Goal: Task Accomplishment & Management: Complete application form

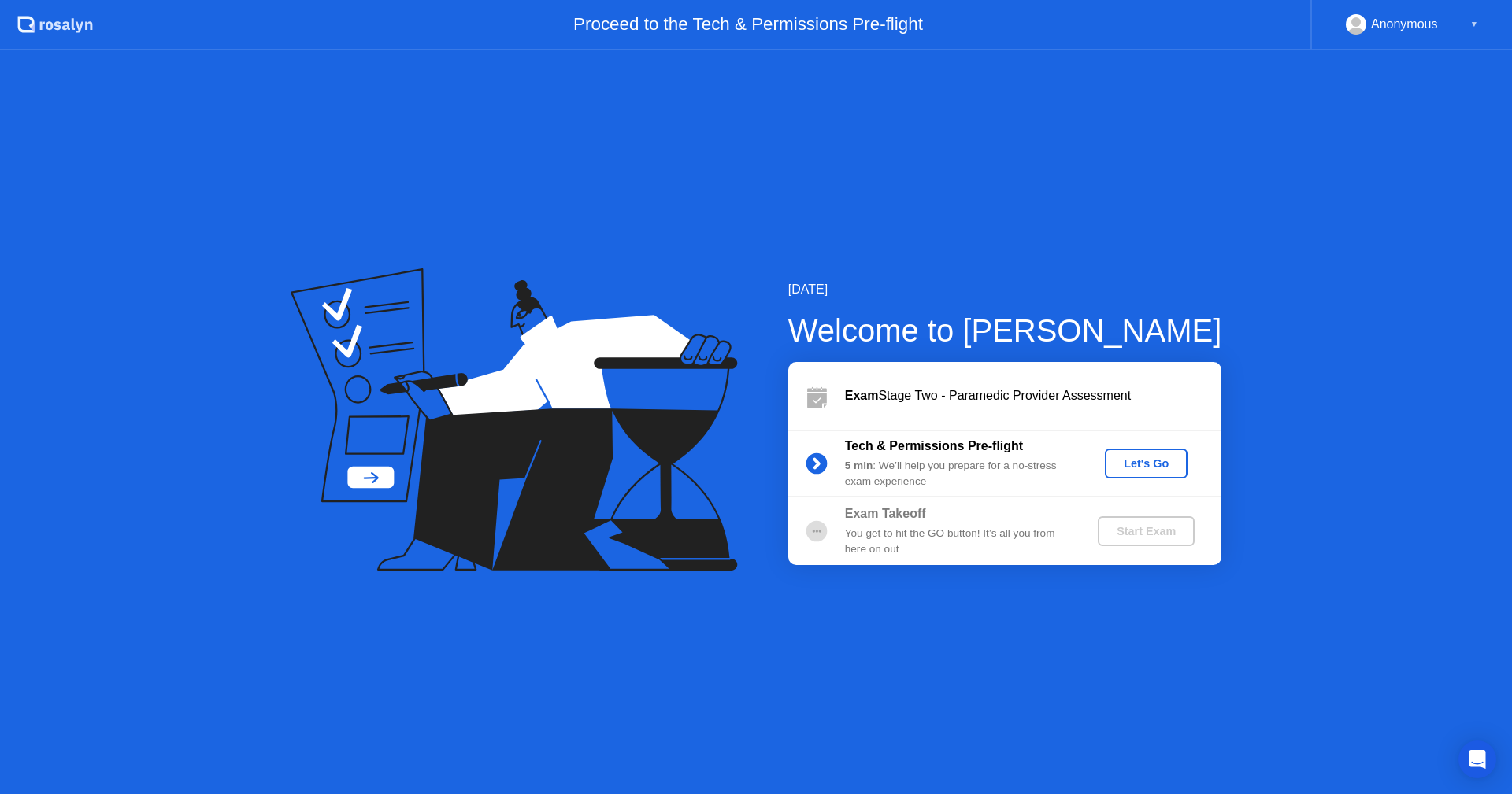
click at [1145, 461] on div "Let's Go" at bounding box center [1146, 464] width 70 height 13
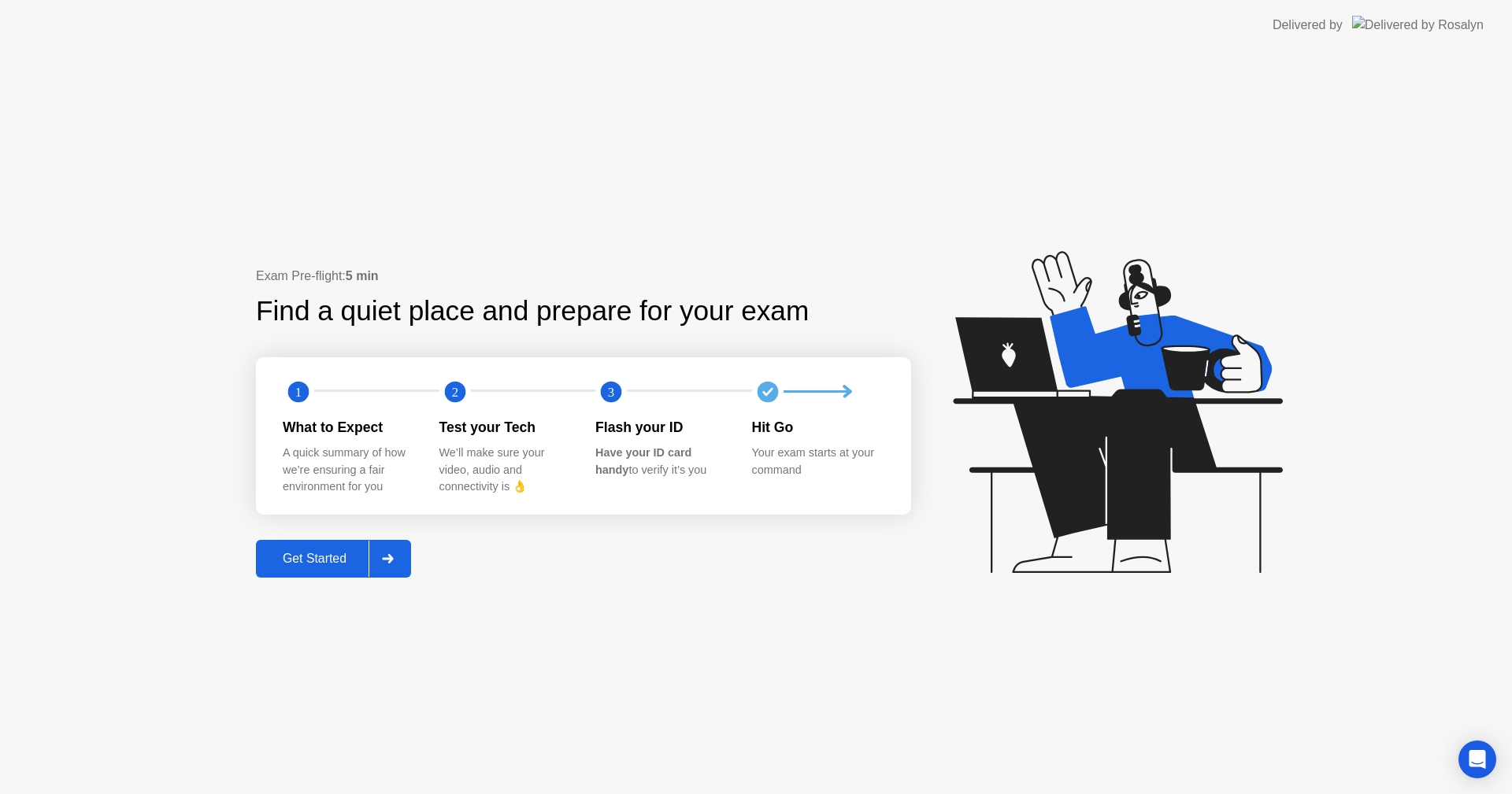
click at [317, 562] on div "Get Started" at bounding box center [315, 558] width 108 height 14
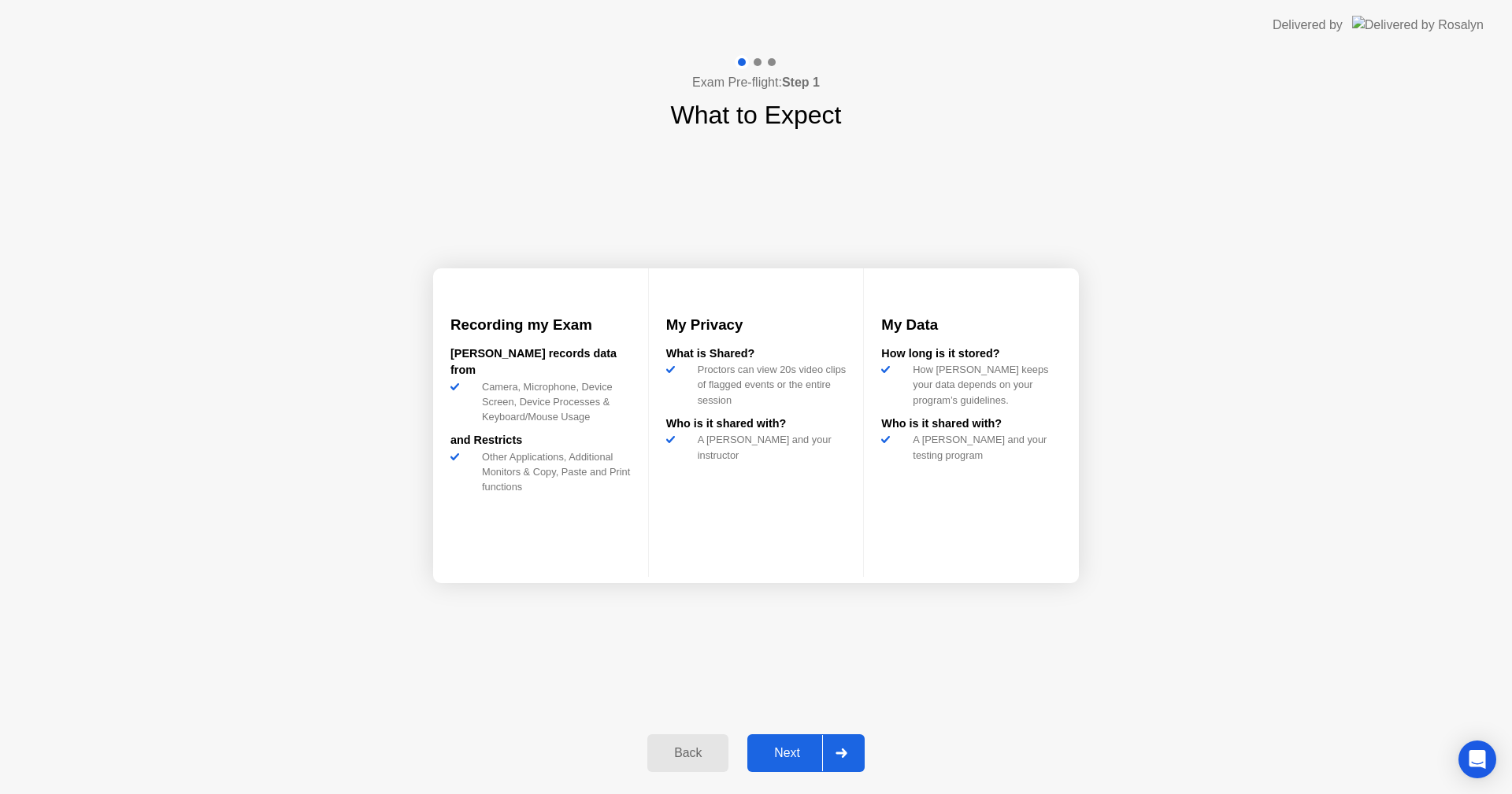
click at [794, 742] on button "Next" at bounding box center [805, 753] width 117 height 38
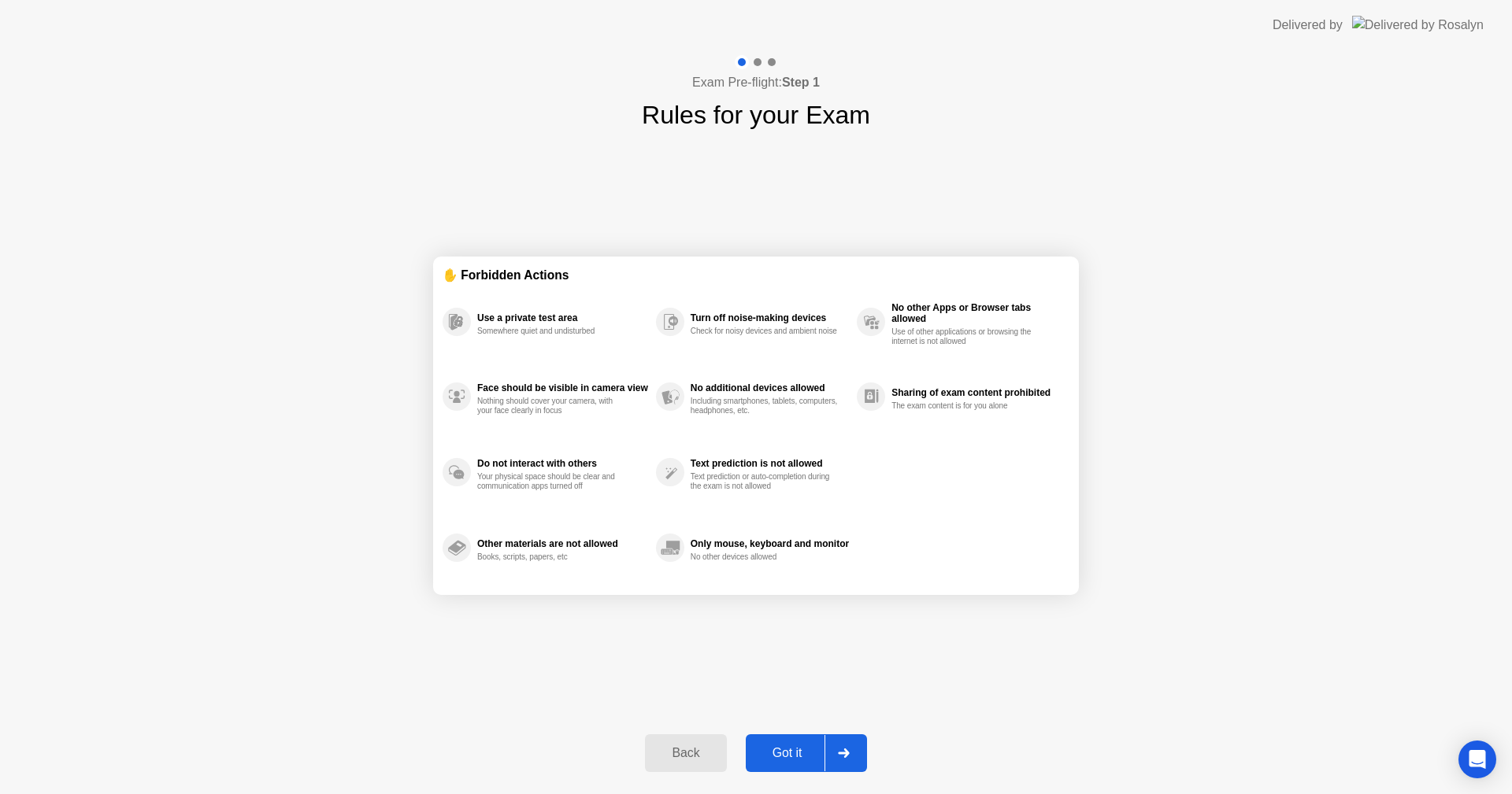
click at [794, 742] on button "Got it" at bounding box center [806, 753] width 121 height 38
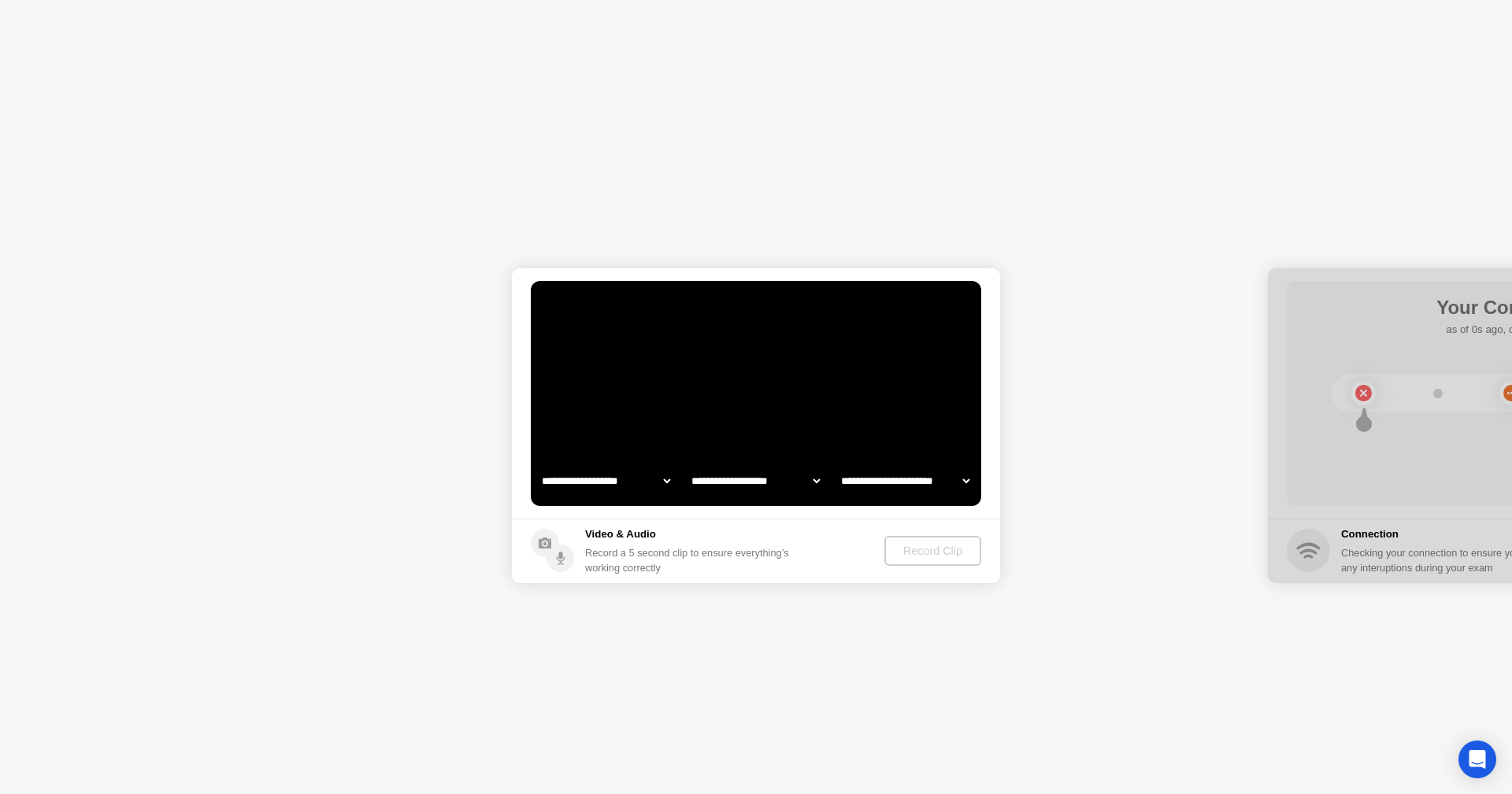
select select "**********"
select select "*******"
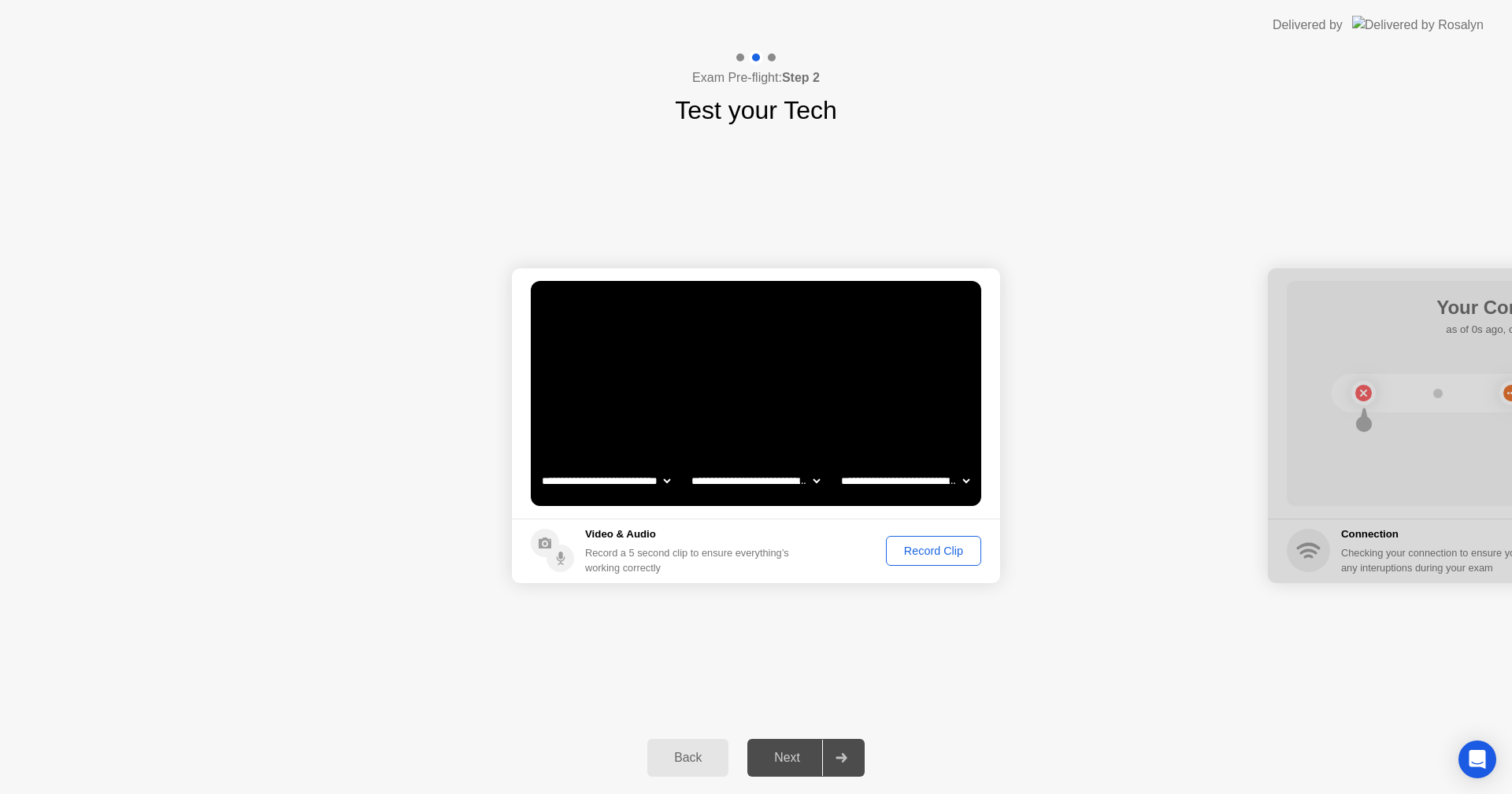
click at [921, 552] on div "Record Clip" at bounding box center [934, 551] width 84 height 13
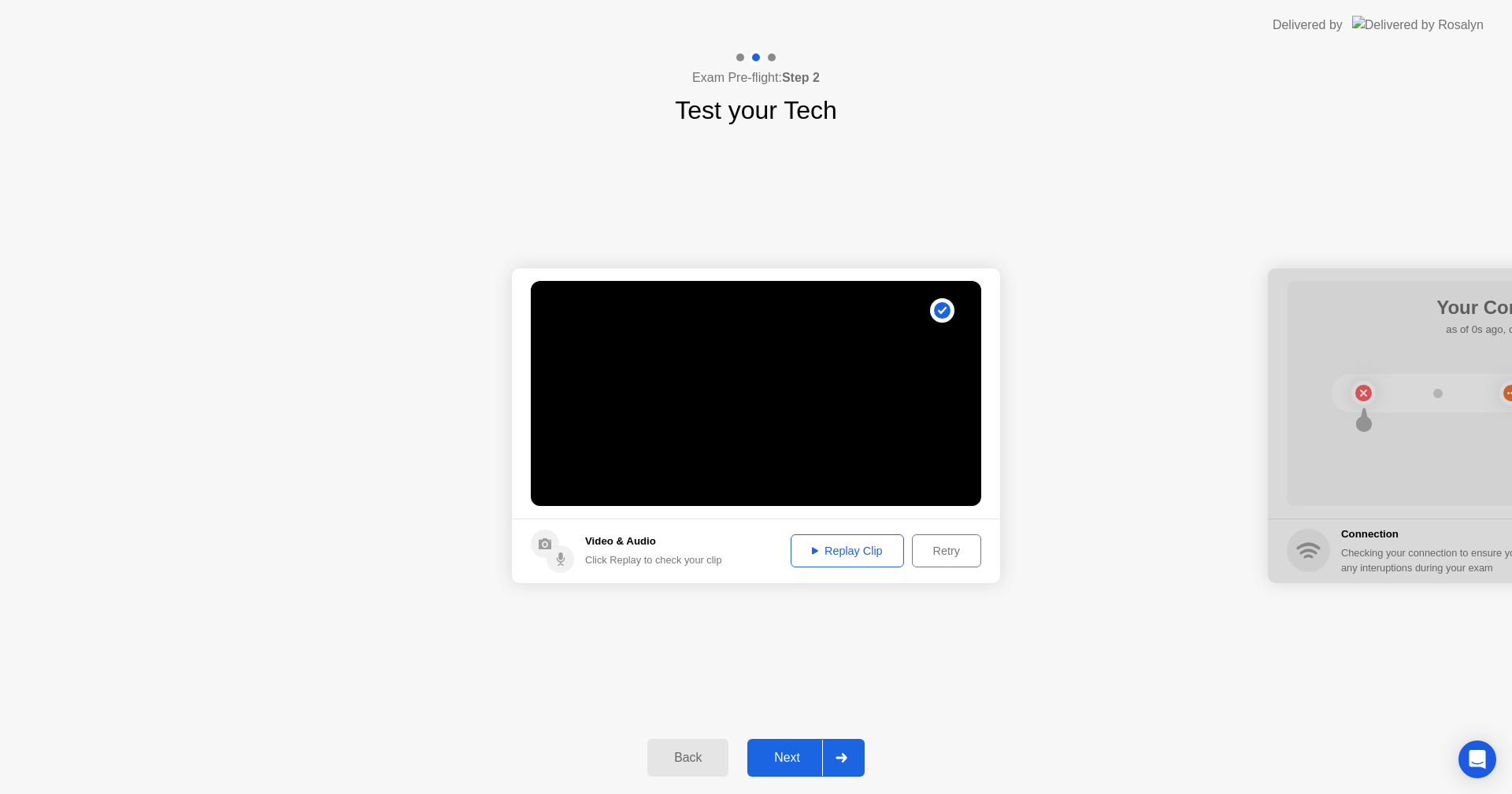
click at [786, 751] on div "Next" at bounding box center [787, 757] width 70 height 14
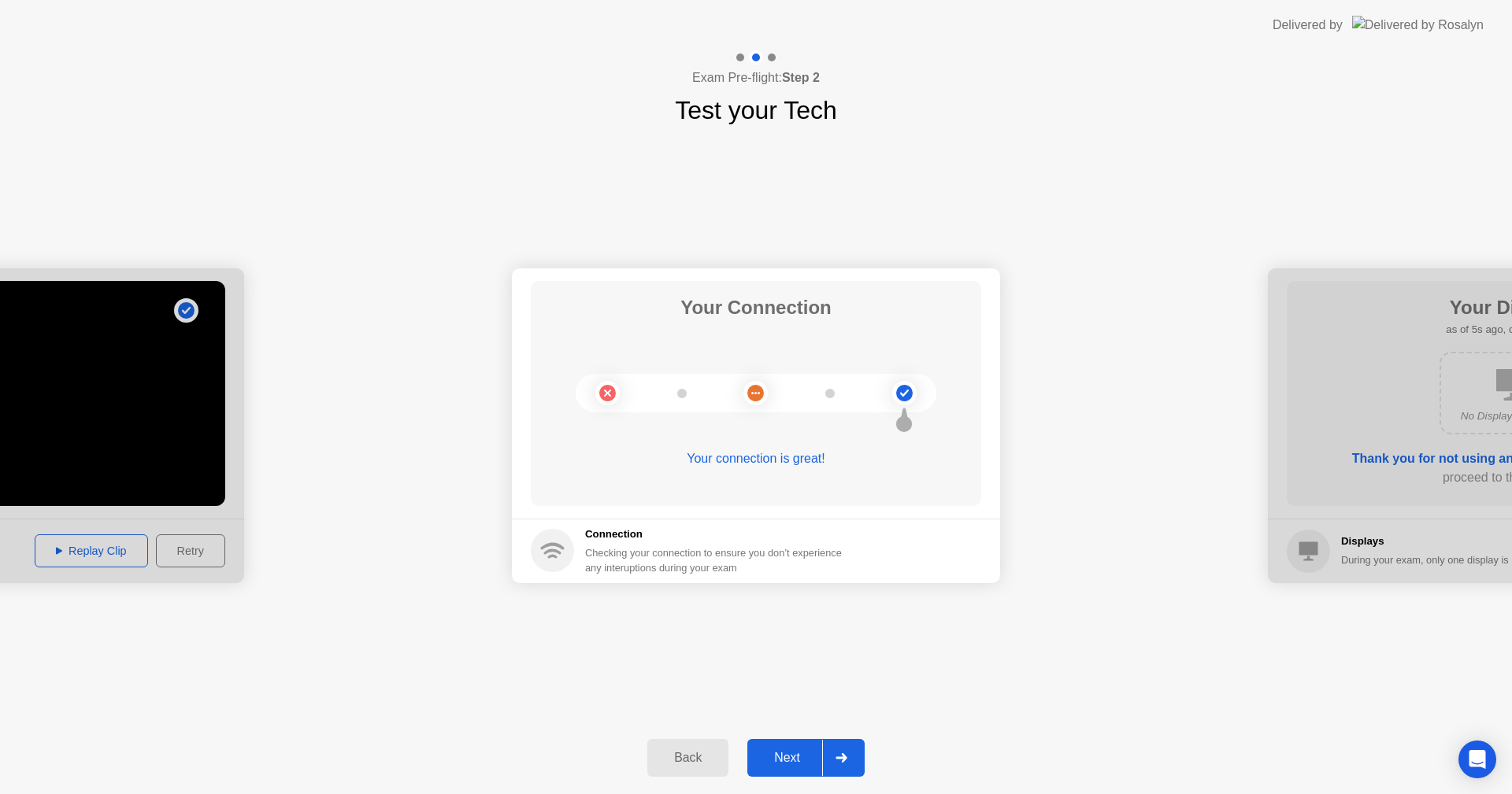
click at [791, 769] on button "Next" at bounding box center [805, 757] width 117 height 38
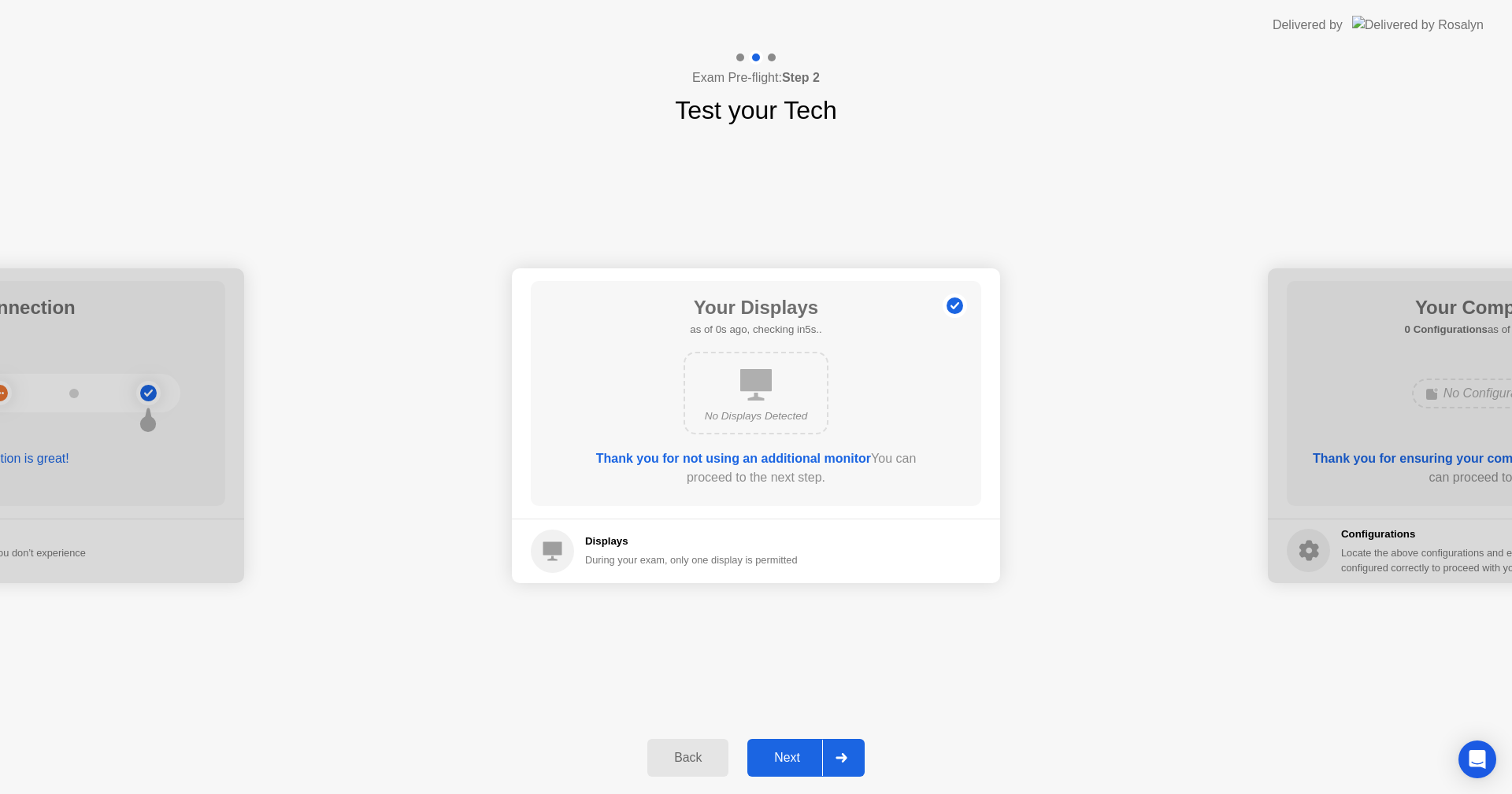
click at [797, 756] on div "Next" at bounding box center [787, 757] width 70 height 14
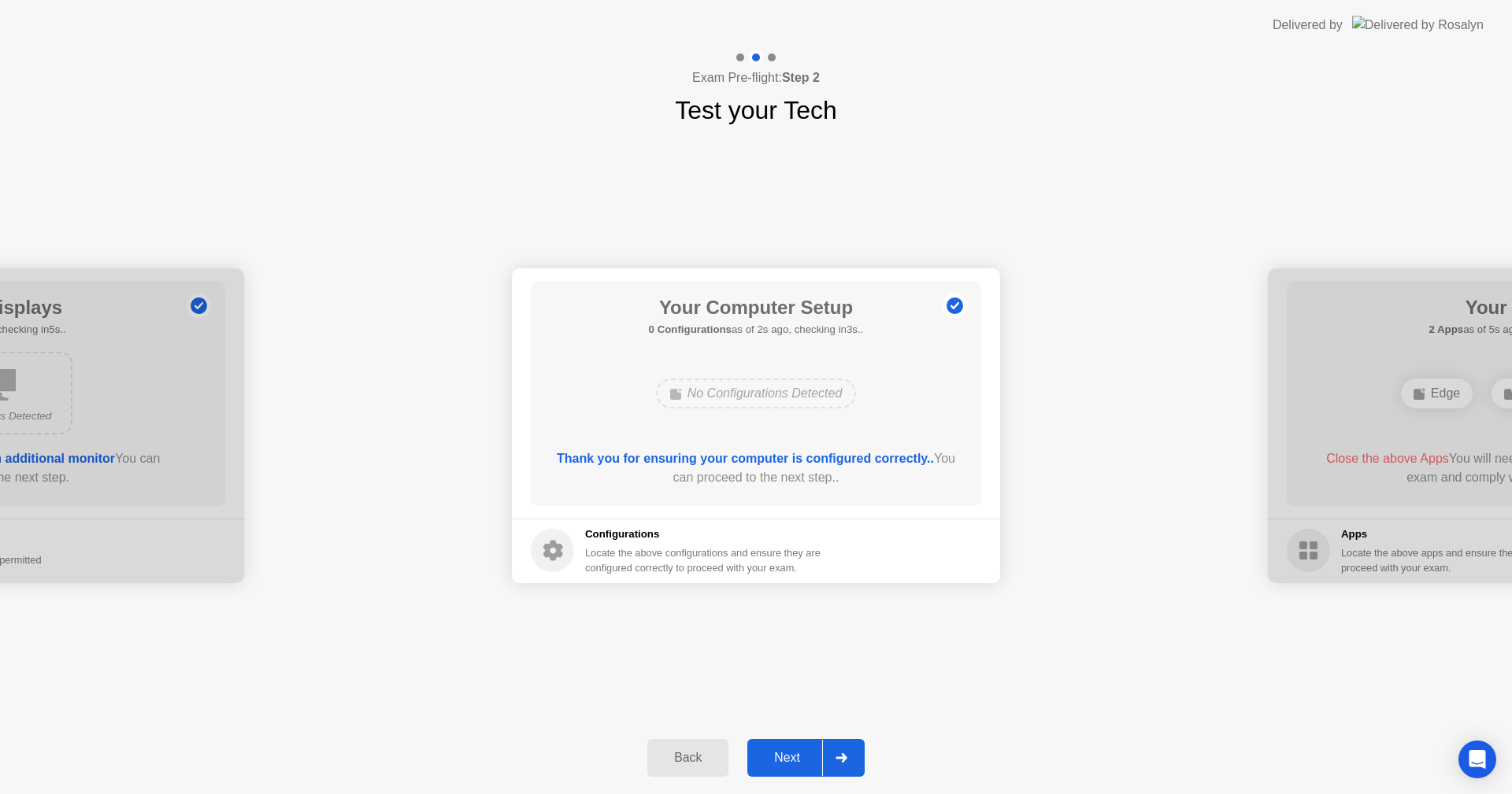
click at [791, 759] on div "Next" at bounding box center [787, 757] width 70 height 14
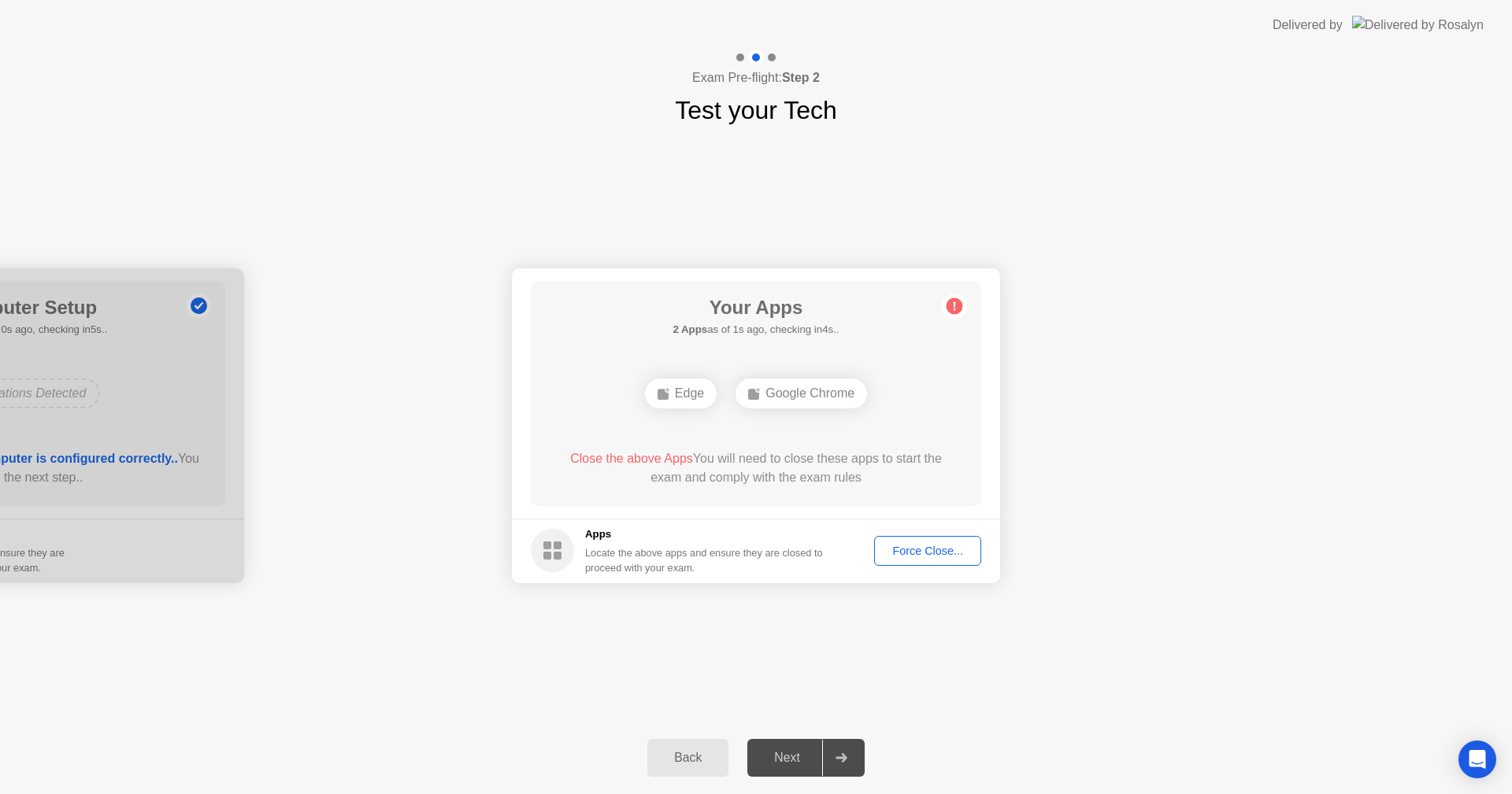
click at [906, 553] on div "Force Close..." at bounding box center [927, 551] width 96 height 13
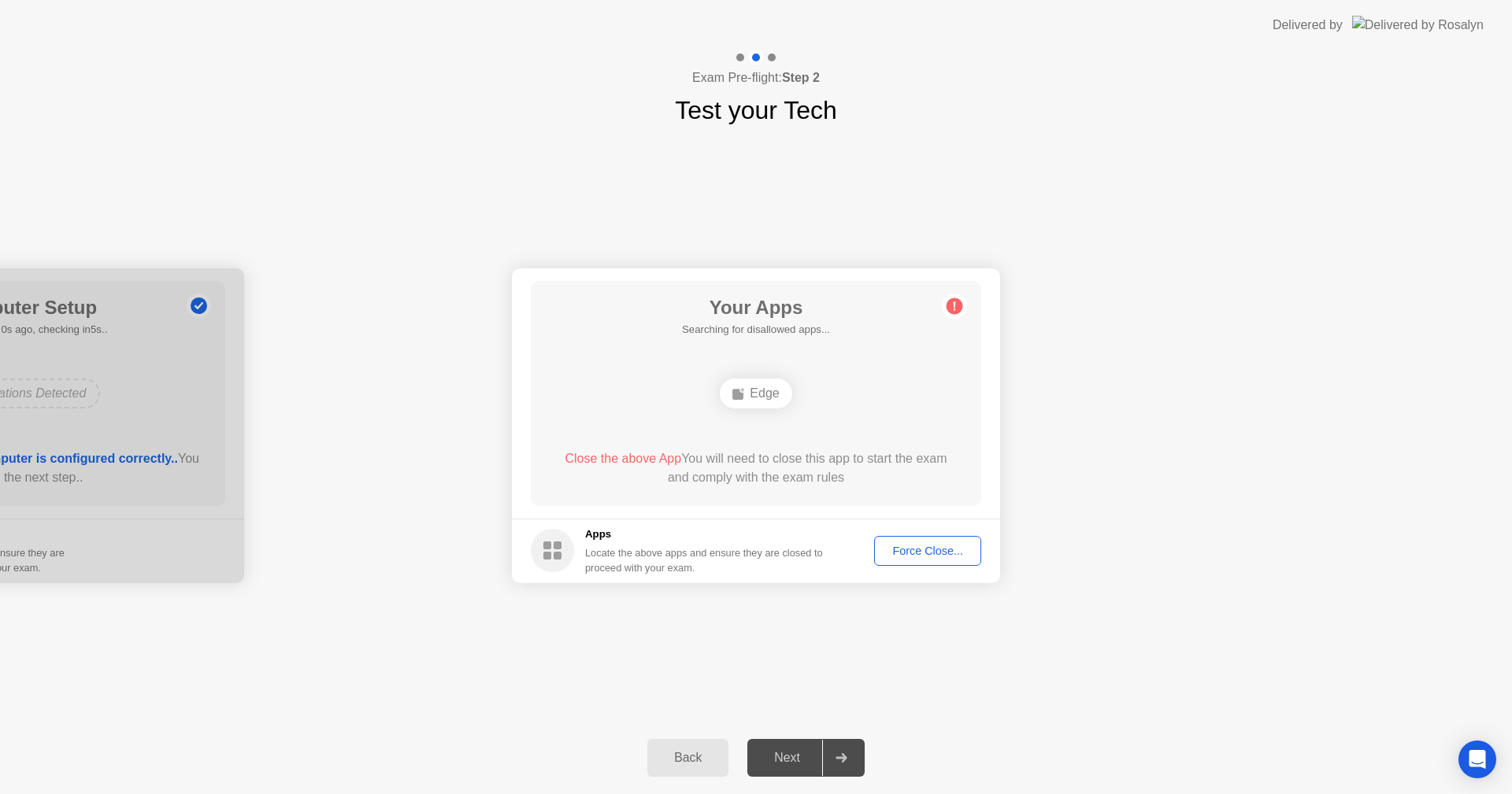
click at [916, 555] on div "Force Close..." at bounding box center [927, 551] width 96 height 13
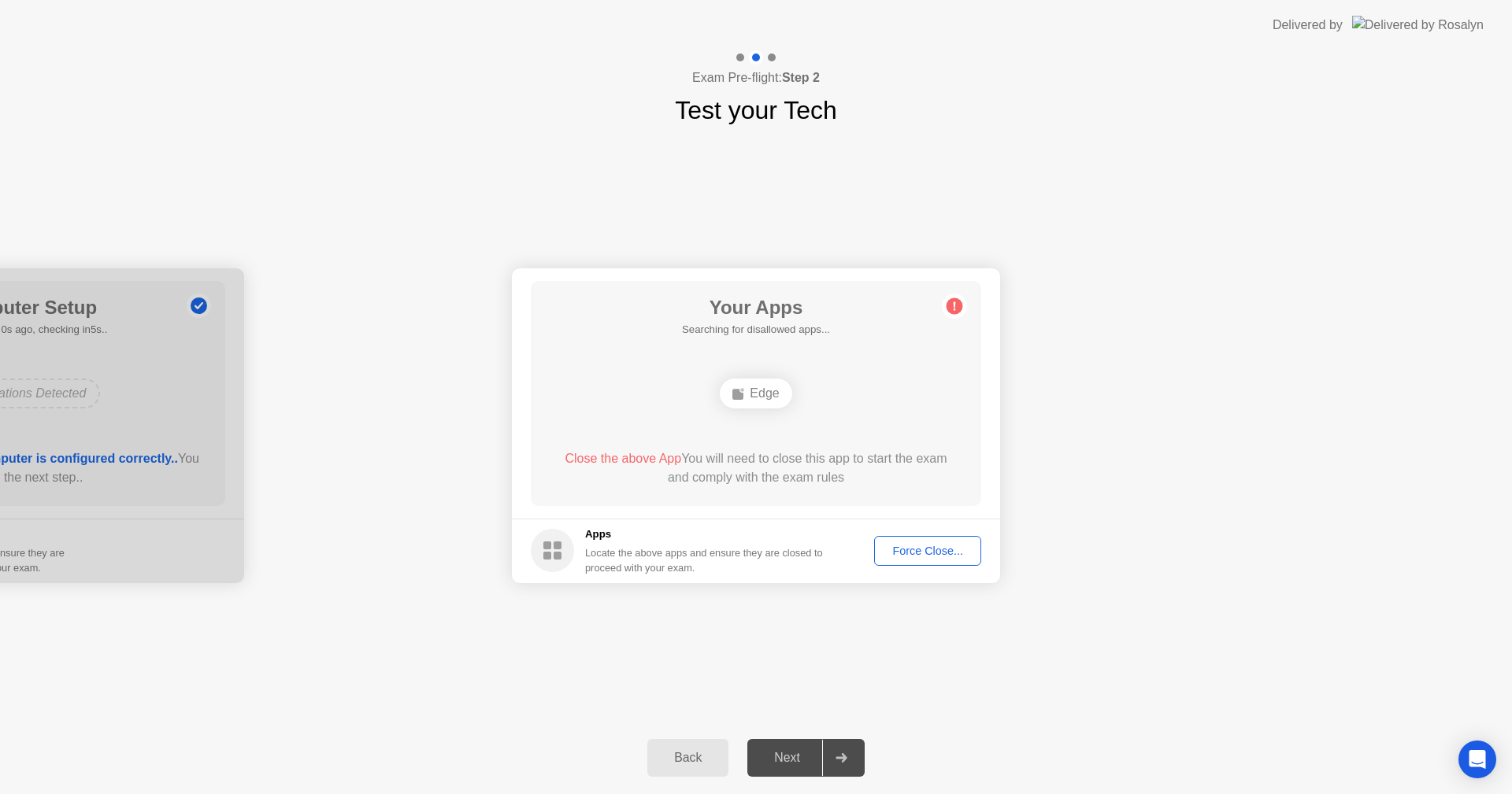
click at [785, 760] on div "Next" at bounding box center [787, 757] width 70 height 14
click at [677, 624] on div "**********" at bounding box center [756, 425] width 1512 height 593
click at [913, 549] on div "Force Close..." at bounding box center [927, 551] width 96 height 13
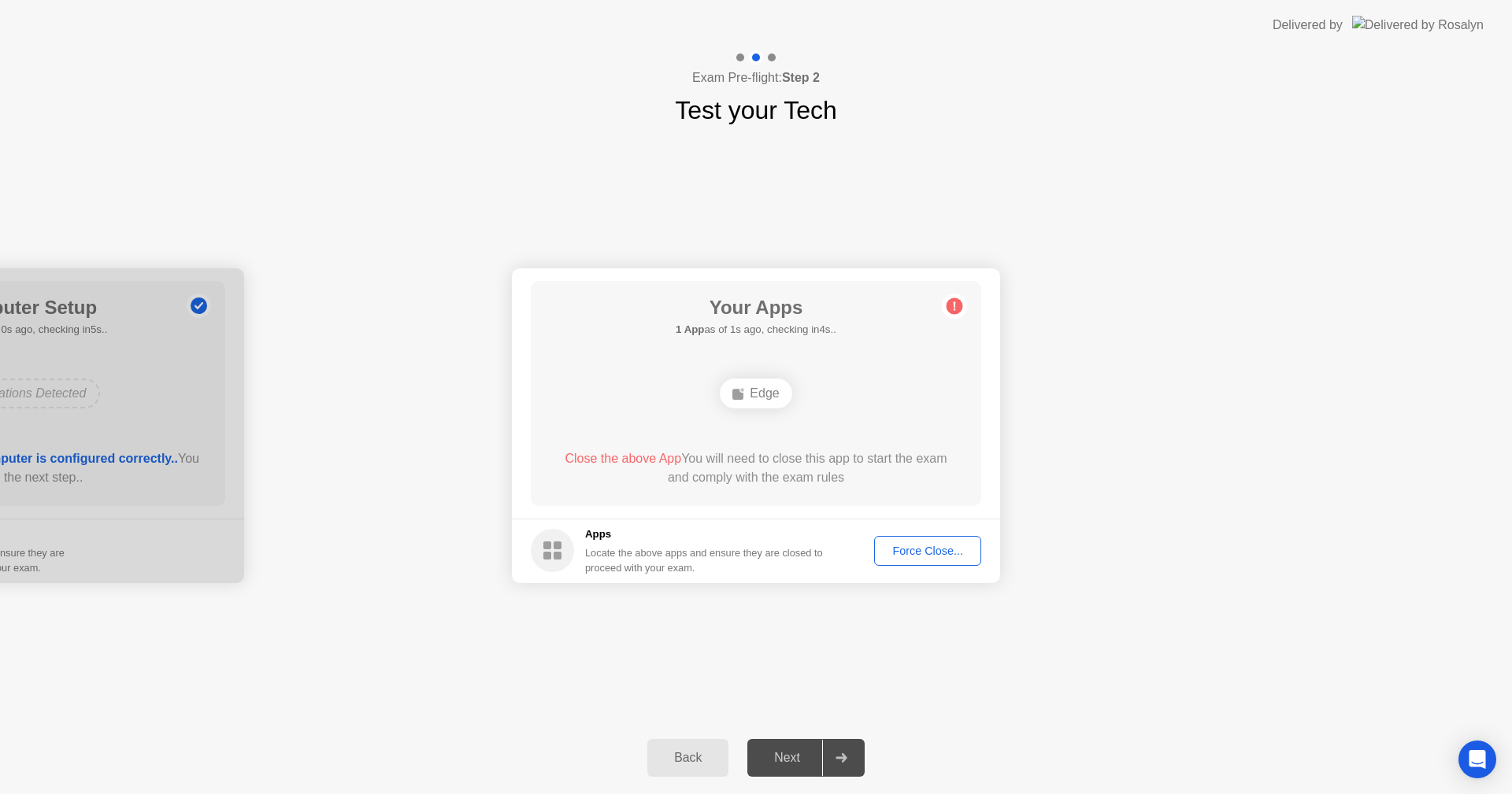
click at [953, 307] on circle at bounding box center [955, 306] width 16 height 16
click at [752, 392] on div "Edge" at bounding box center [755, 393] width 71 height 30
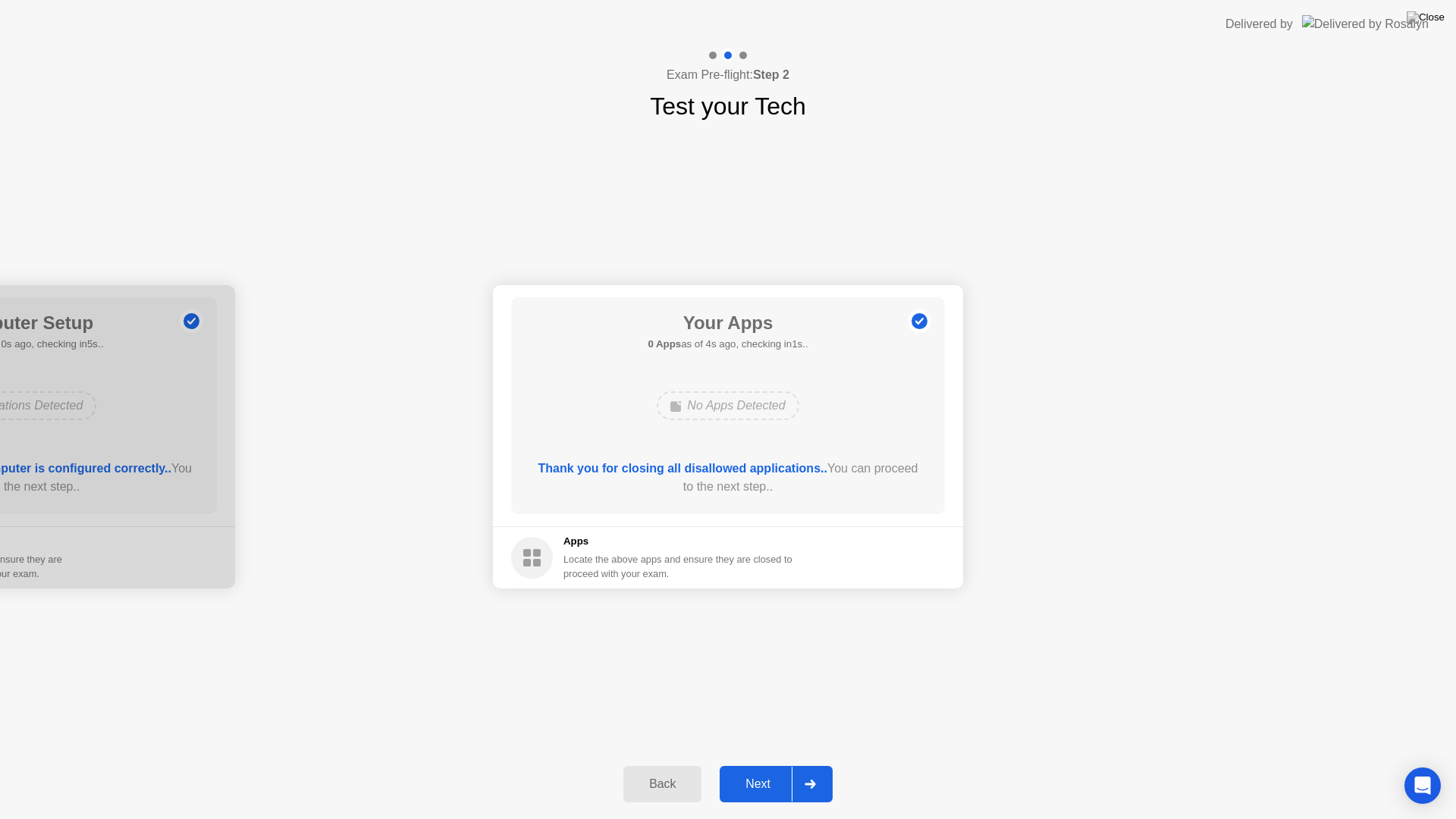
click at [751, 764] on div "Next" at bounding box center [758, 784] width 68 height 13
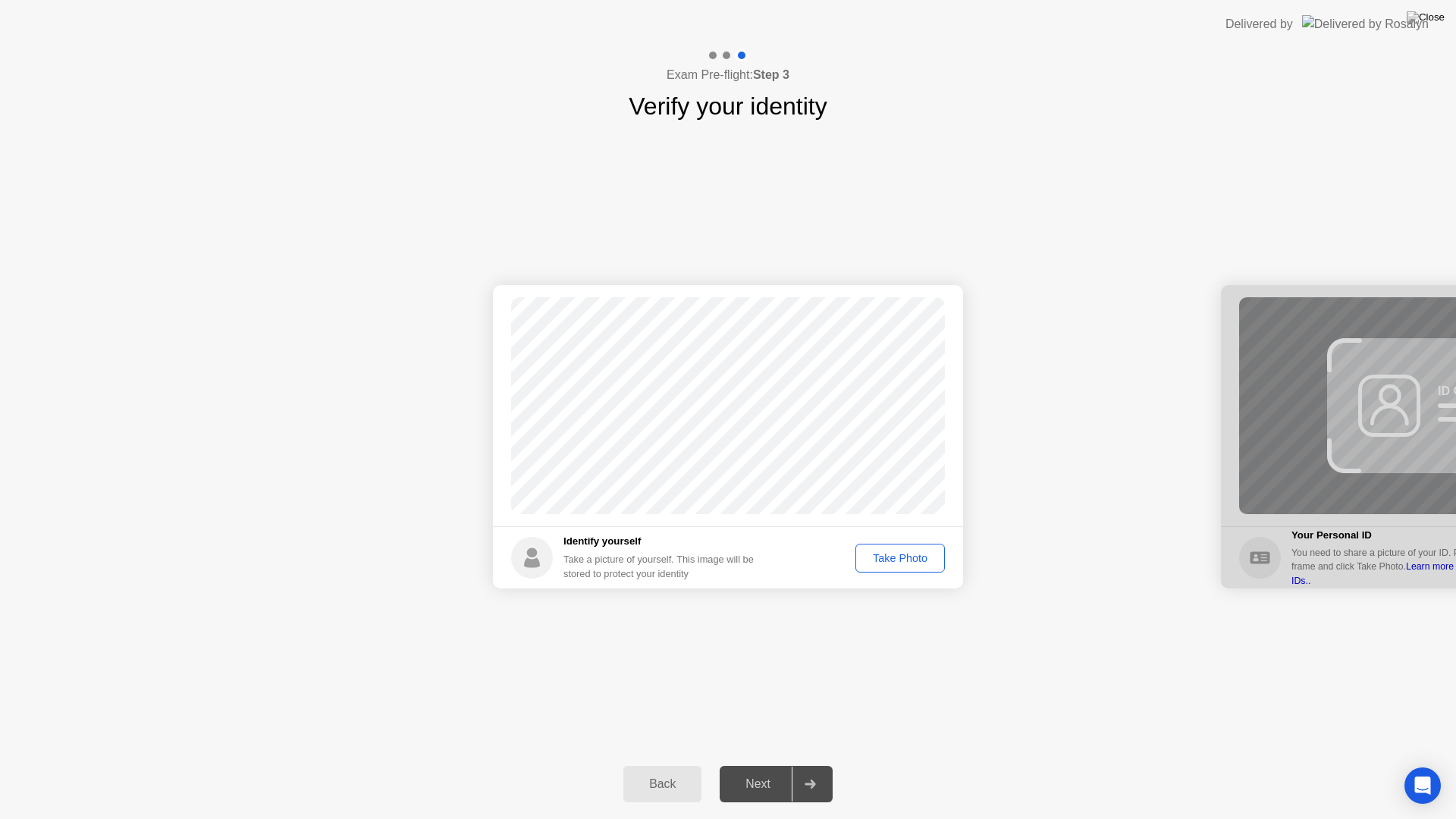
click at [887, 556] on div "Take Photo" at bounding box center [899, 558] width 78 height 12
click at [774, 764] on div "Next" at bounding box center [758, 784] width 68 height 13
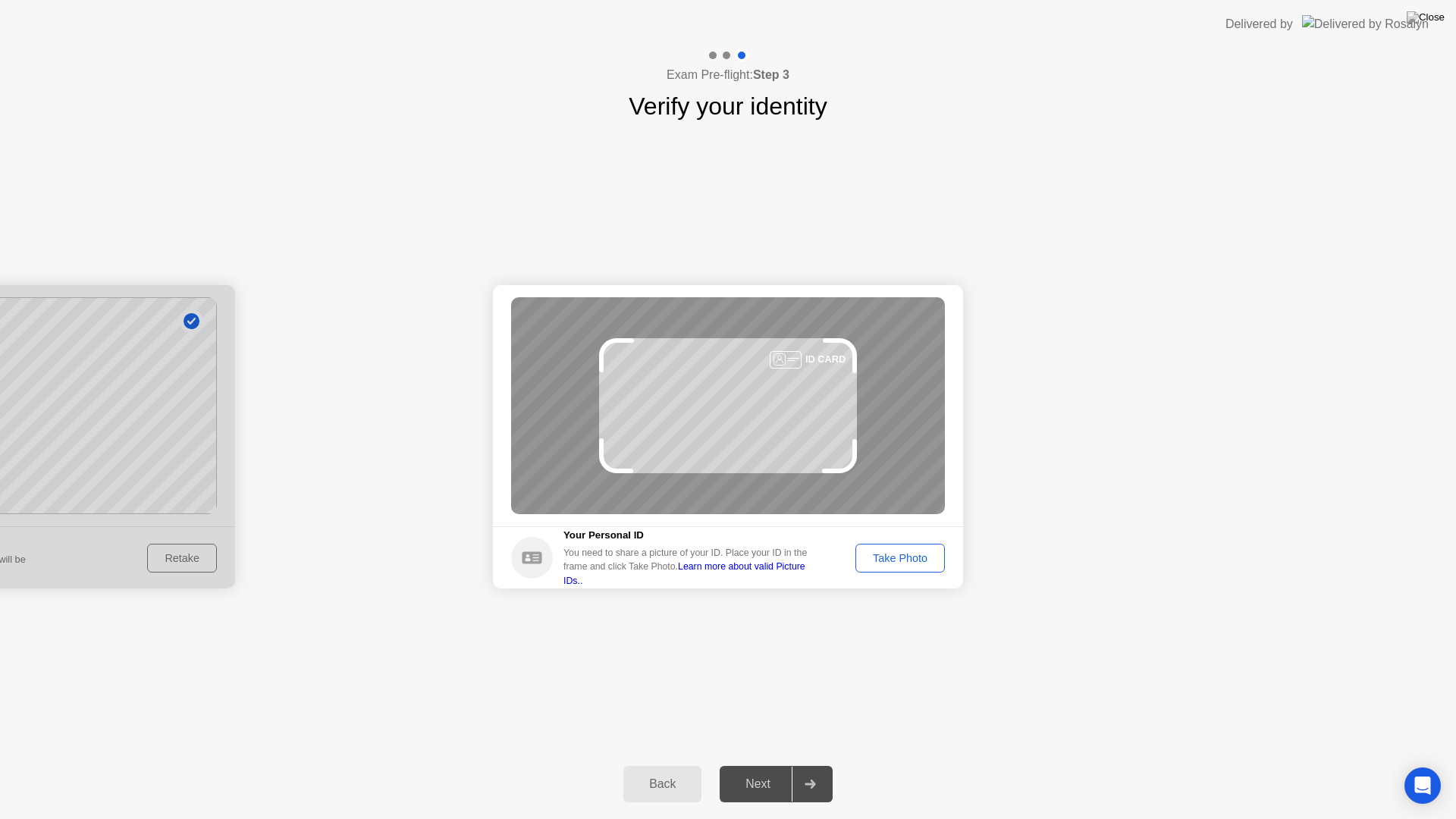
click at [882, 569] on button "Take Photo" at bounding box center [900, 558] width 90 height 29
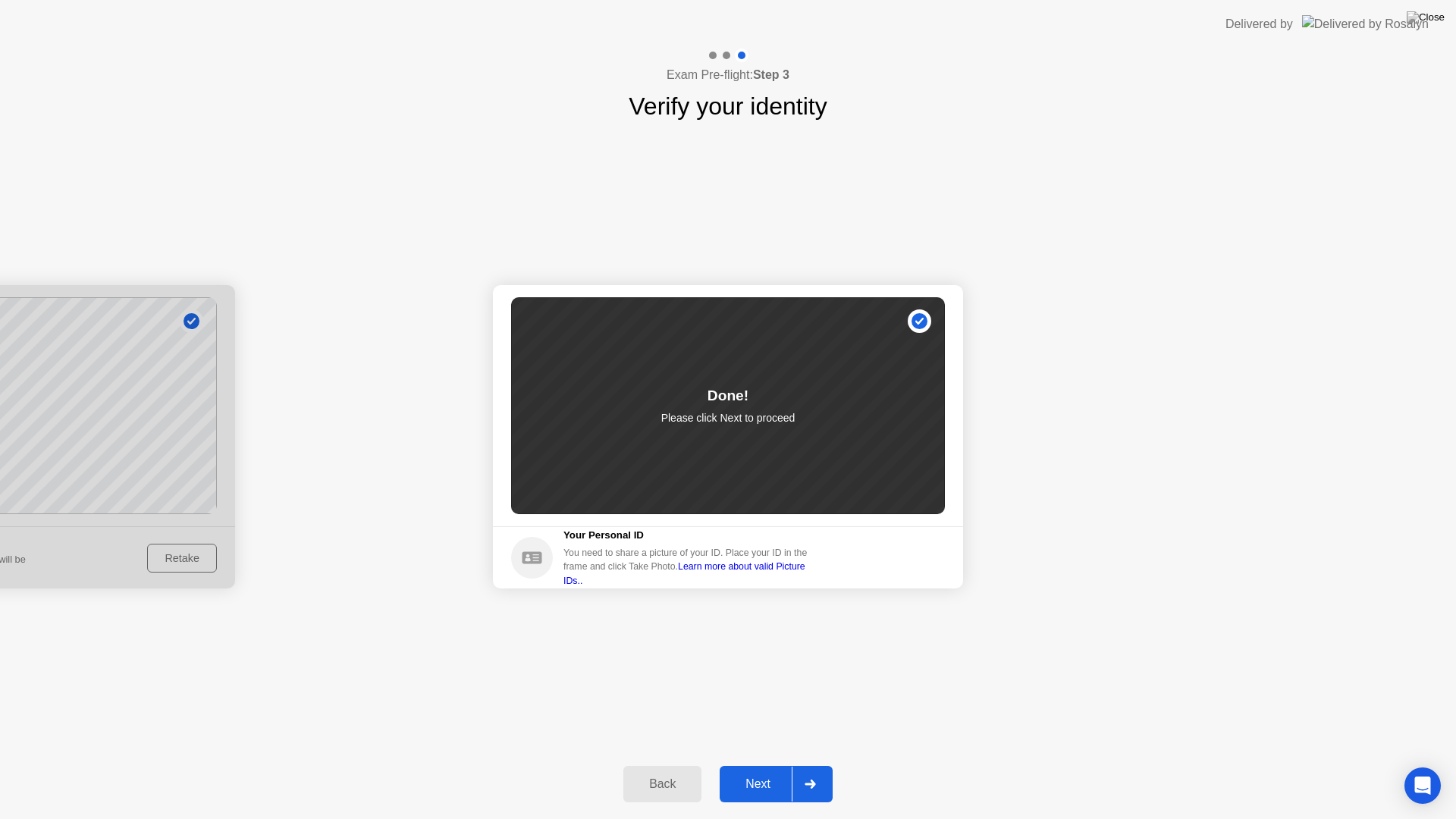
click at [750, 764] on button "Next" at bounding box center [776, 784] width 113 height 36
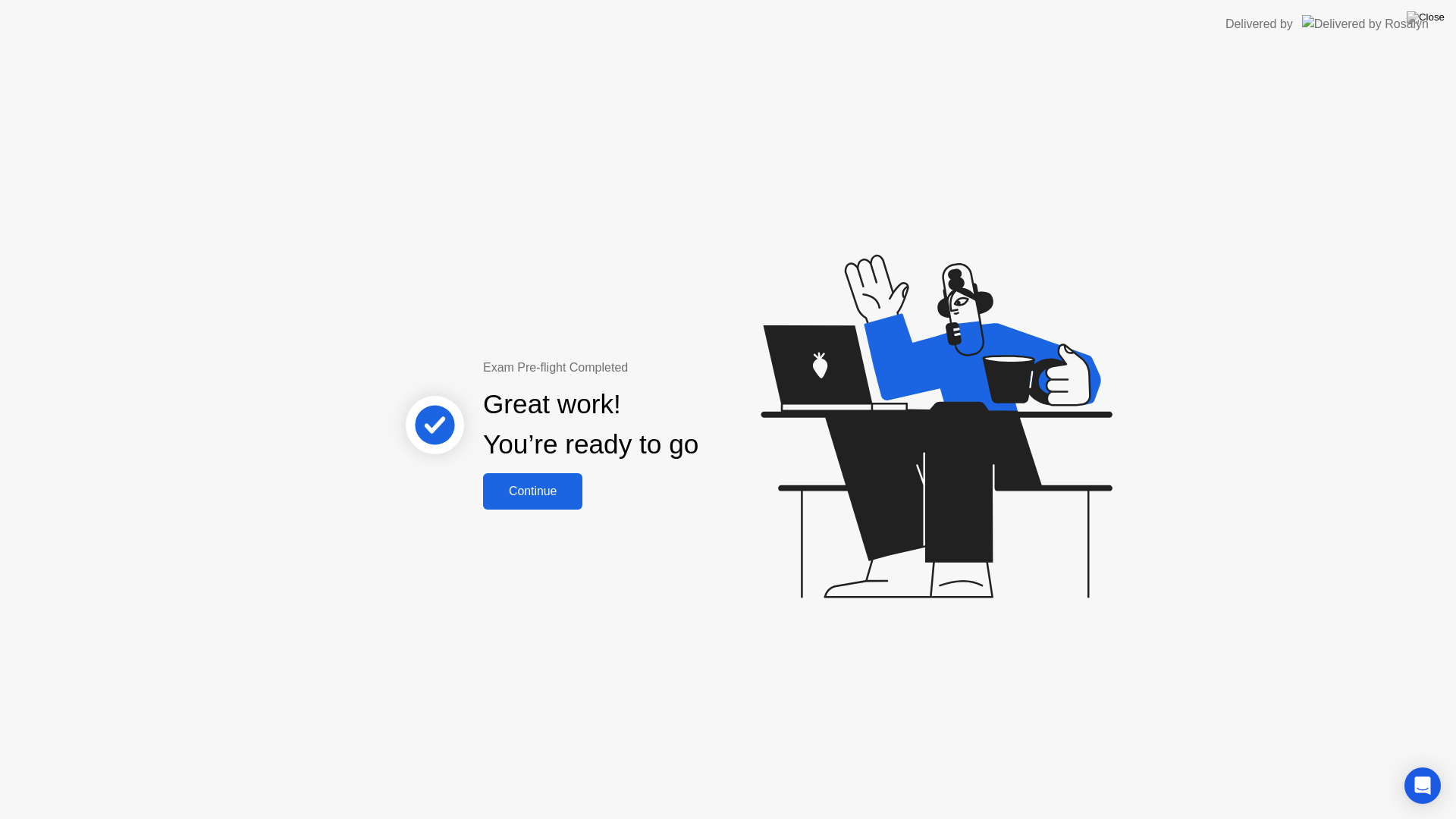
click at [513, 497] on div "Continue" at bounding box center [532, 491] width 90 height 13
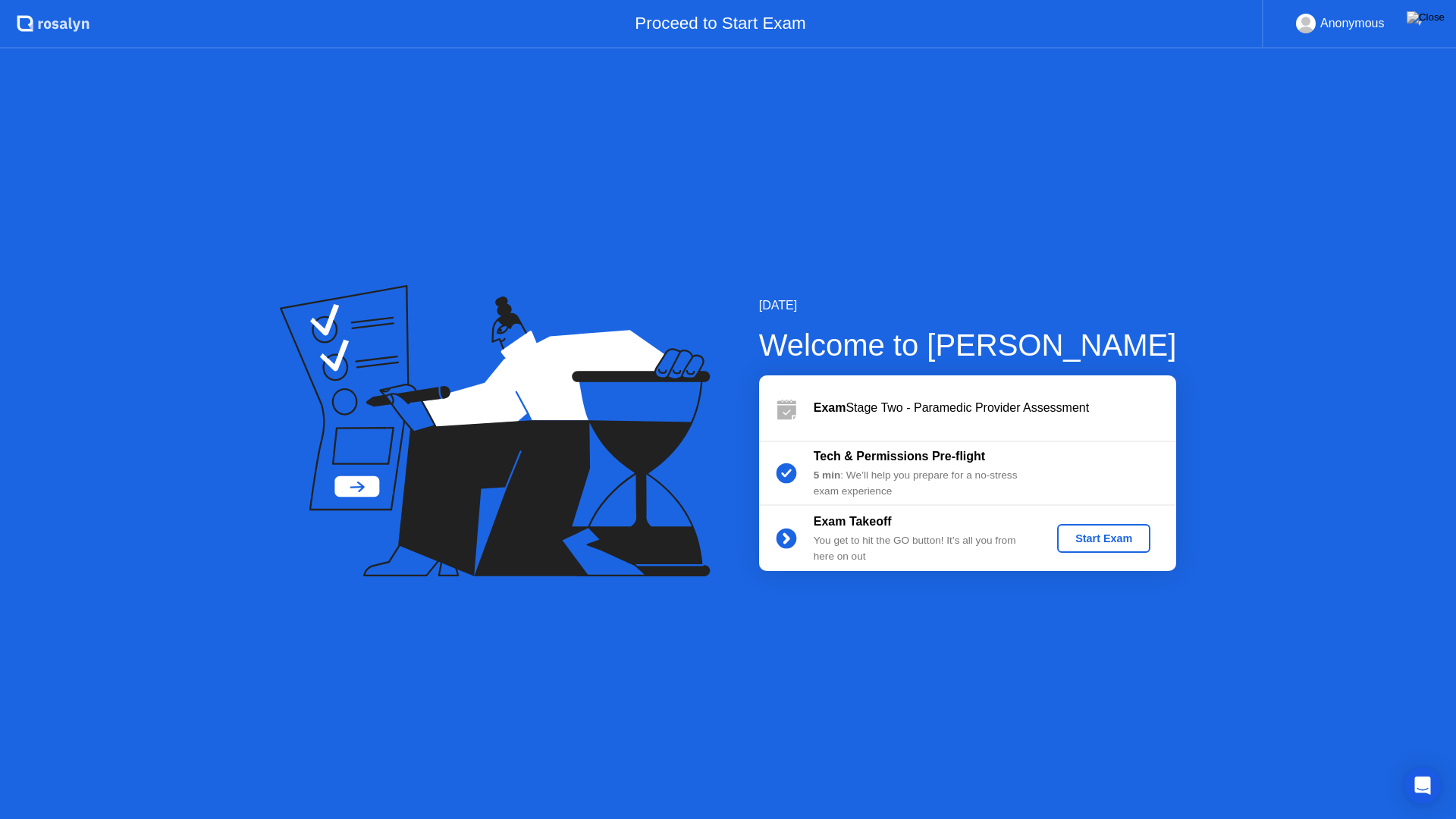
click at [1088, 542] on div "Start Exam" at bounding box center [1103, 539] width 81 height 12
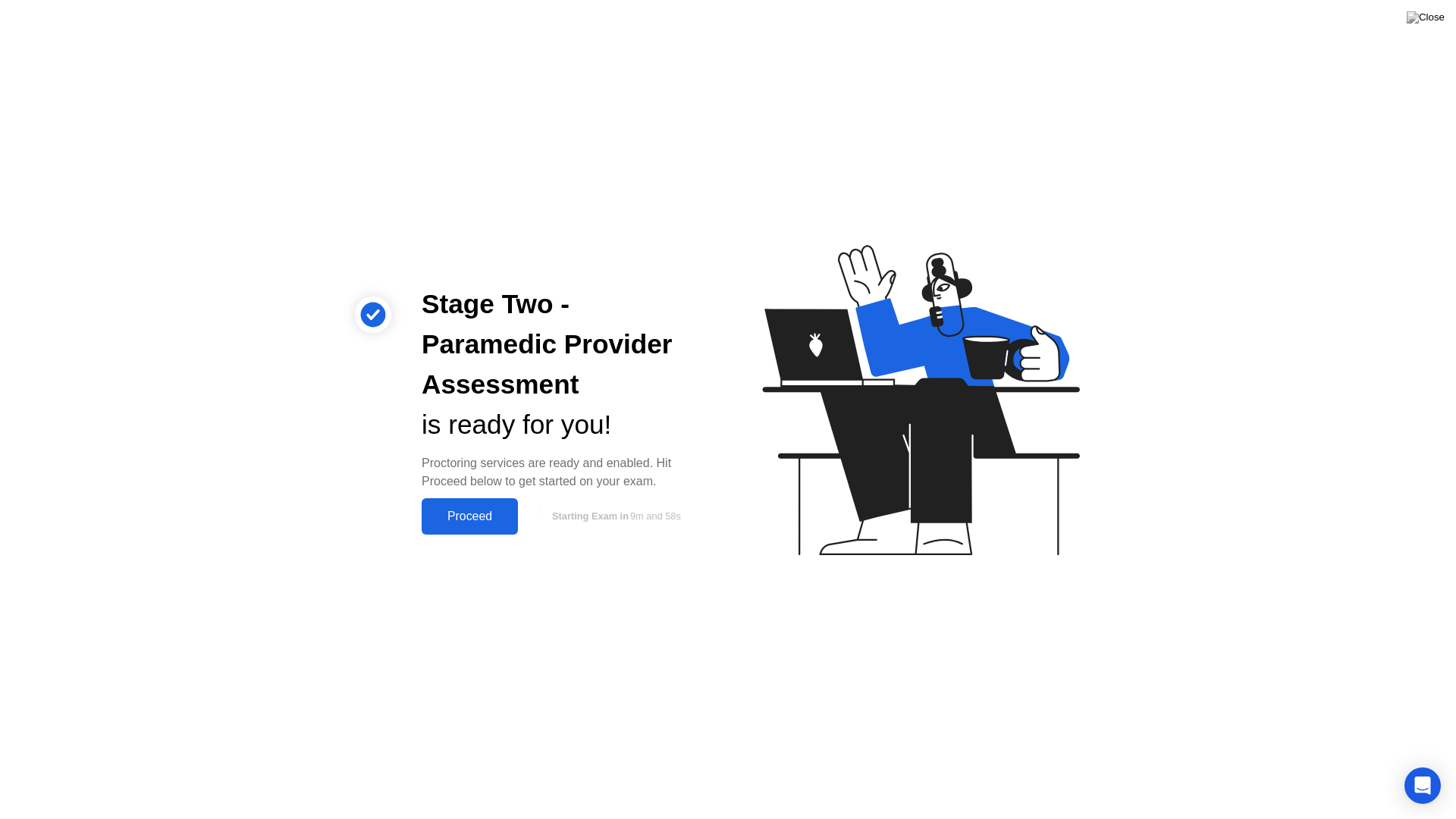
click at [446, 524] on div "Proceed" at bounding box center [469, 516] width 87 height 13
